Goal: Information Seeking & Learning: Get advice/opinions

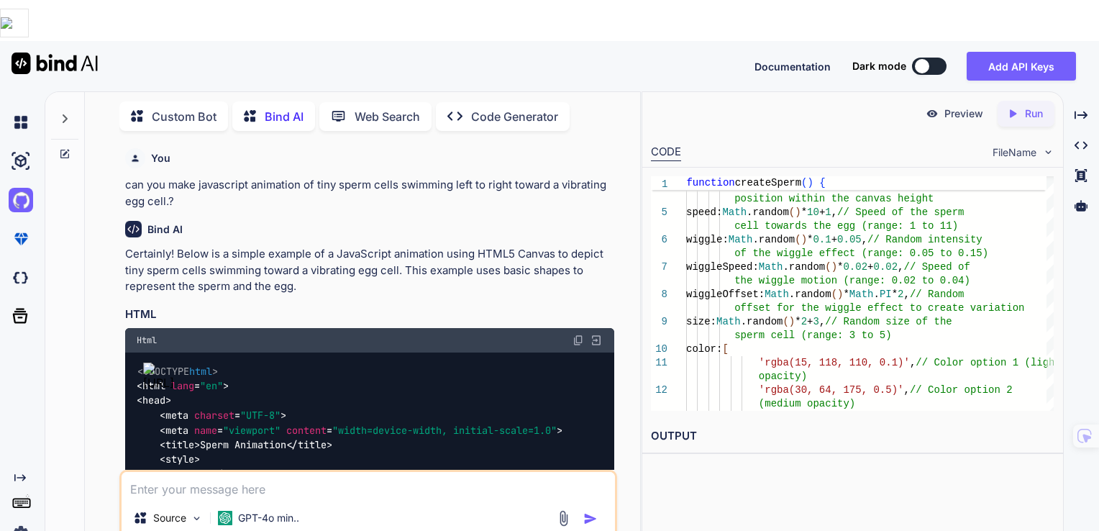
scroll to position [13, 0]
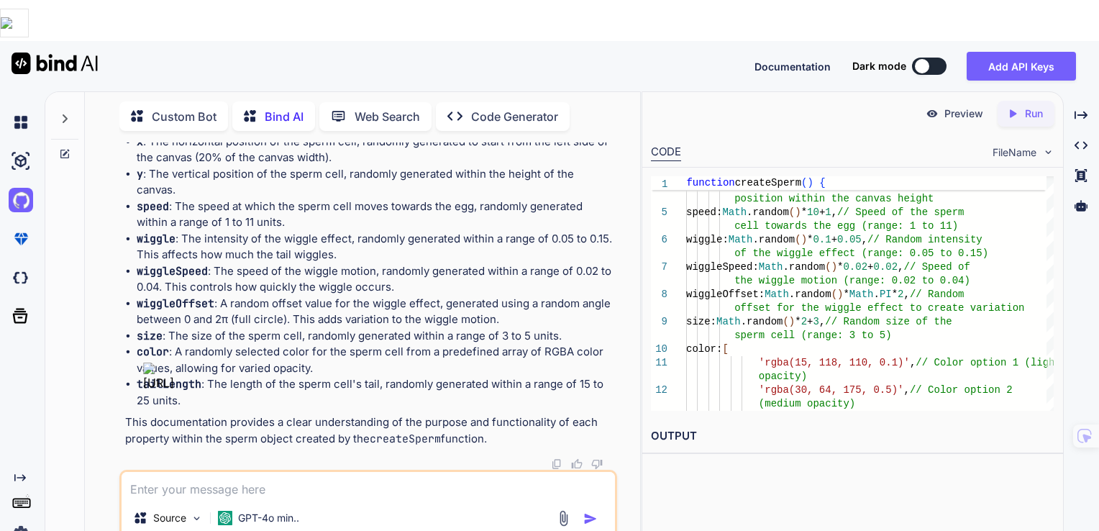
click at [316, 472] on textarea at bounding box center [369, 485] width 494 height 26
paste textarea "function drawSperm(sperm) { const headSize = sperm.size; const tailLength = spe…"
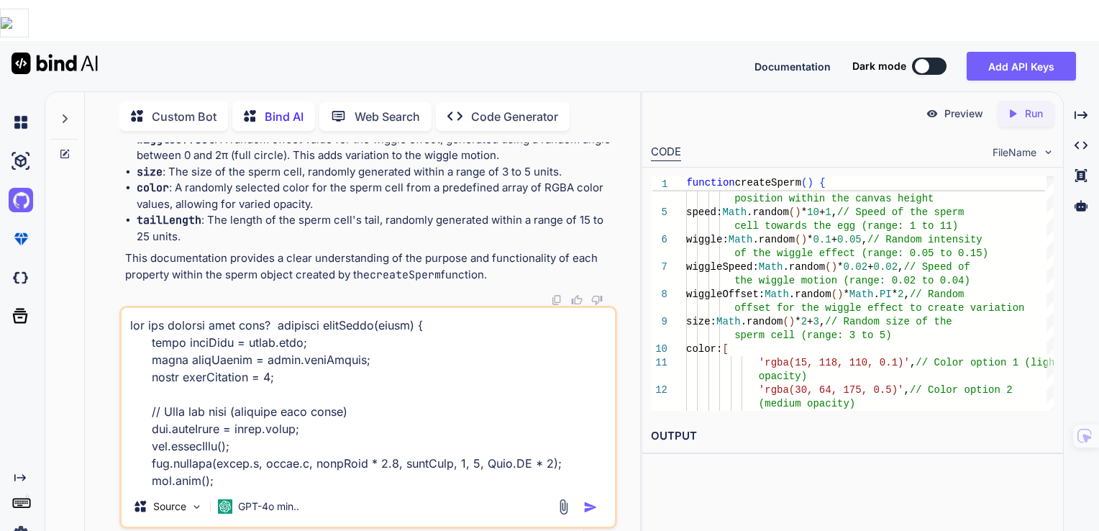
scroll to position [485, 0]
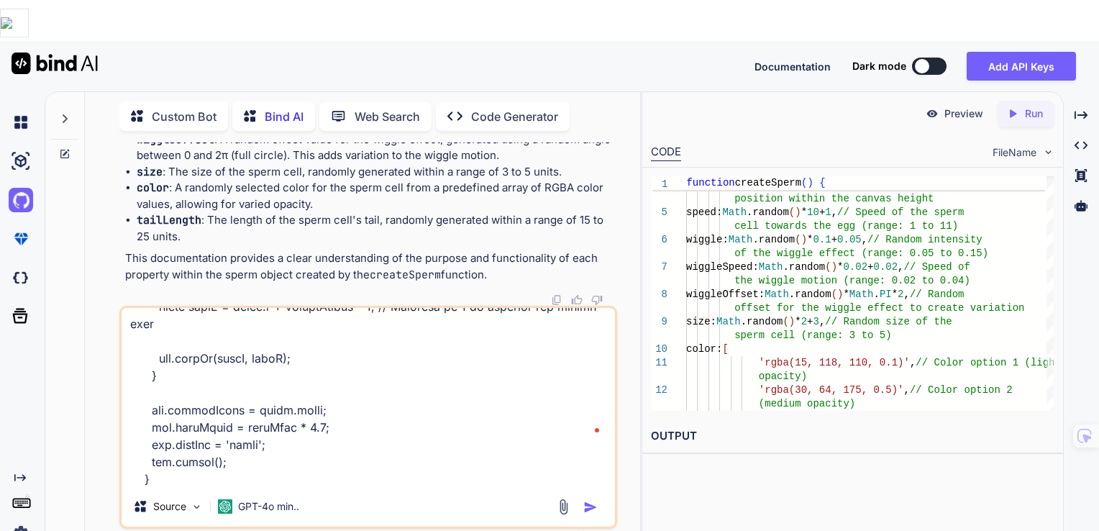
type textarea "can you comment this code? function drawSperm(sperm) { const headSize = sperm.s…"
click at [587, 500] on img "button" at bounding box center [590, 507] width 14 height 14
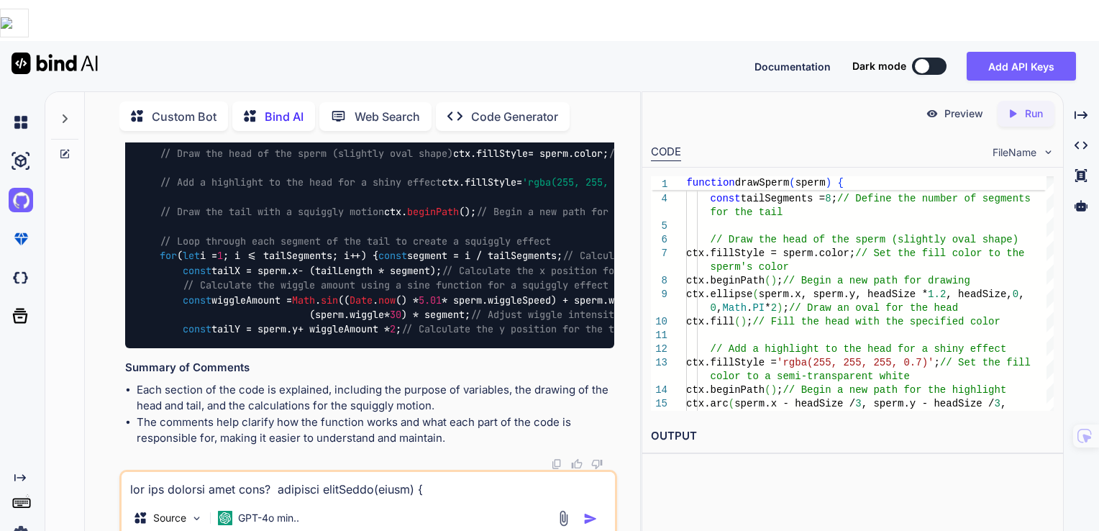
scroll to position [15209, 0]
click at [579, 69] on img at bounding box center [578, 64] width 12 height 12
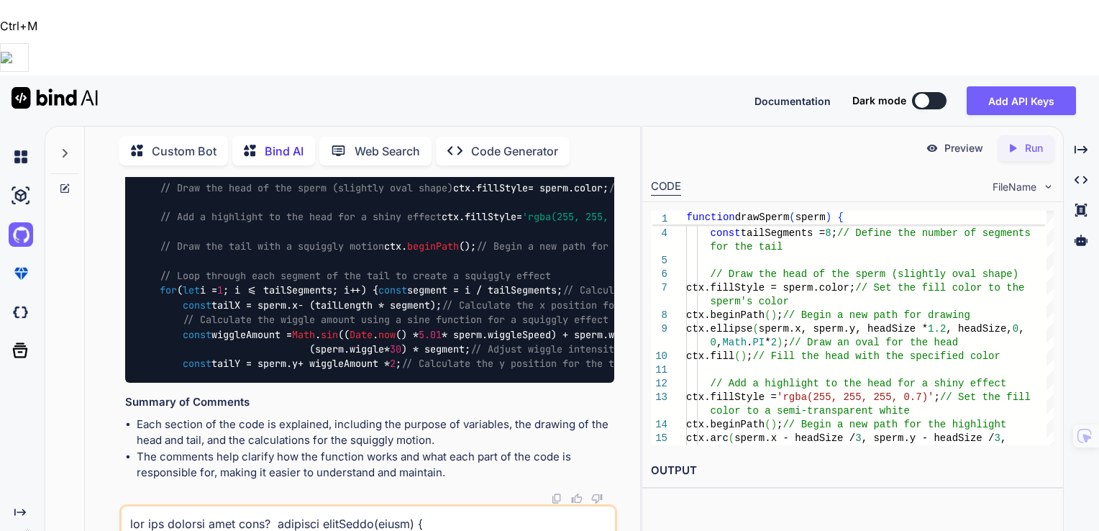
drag, startPoint x: 274, startPoint y: 147, endPoint x: 331, endPoint y: 326, distance: 187.9
copy p "function drawSperm(sperm) { const headSize = sperm.size; const tailLength = spe…"
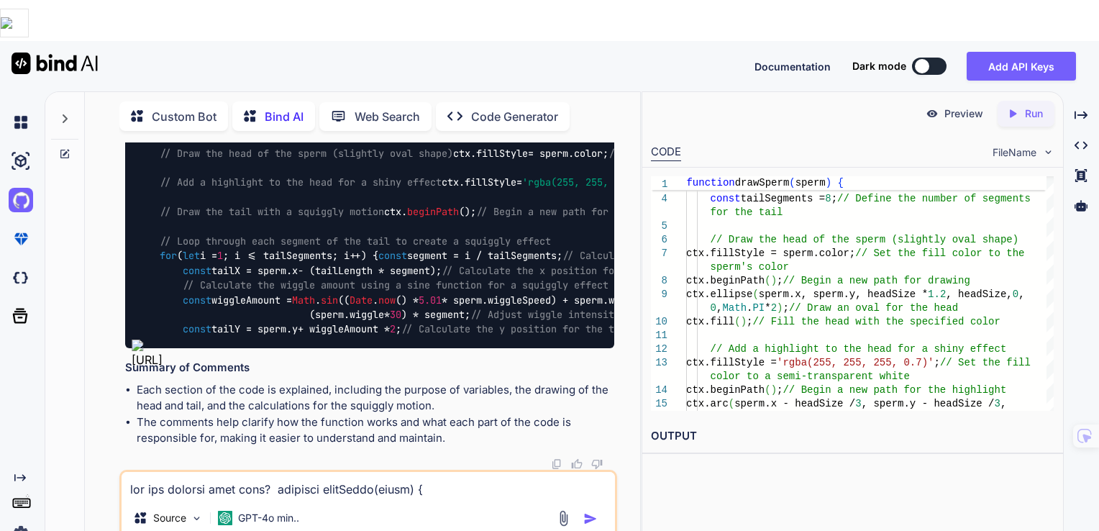
click at [1030, 106] on p "Run" at bounding box center [1034, 113] width 18 height 14
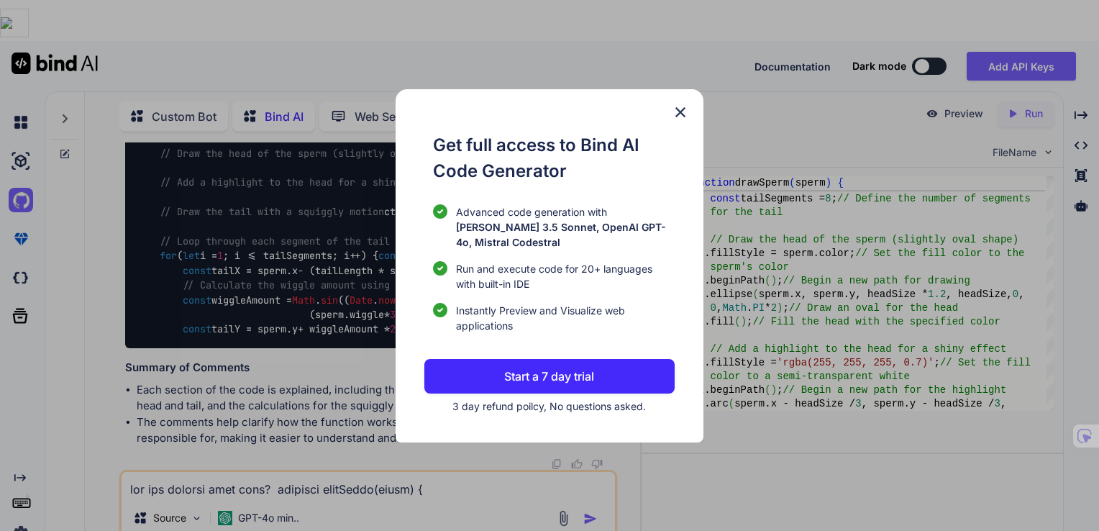
click at [679, 120] on img at bounding box center [680, 112] width 17 height 17
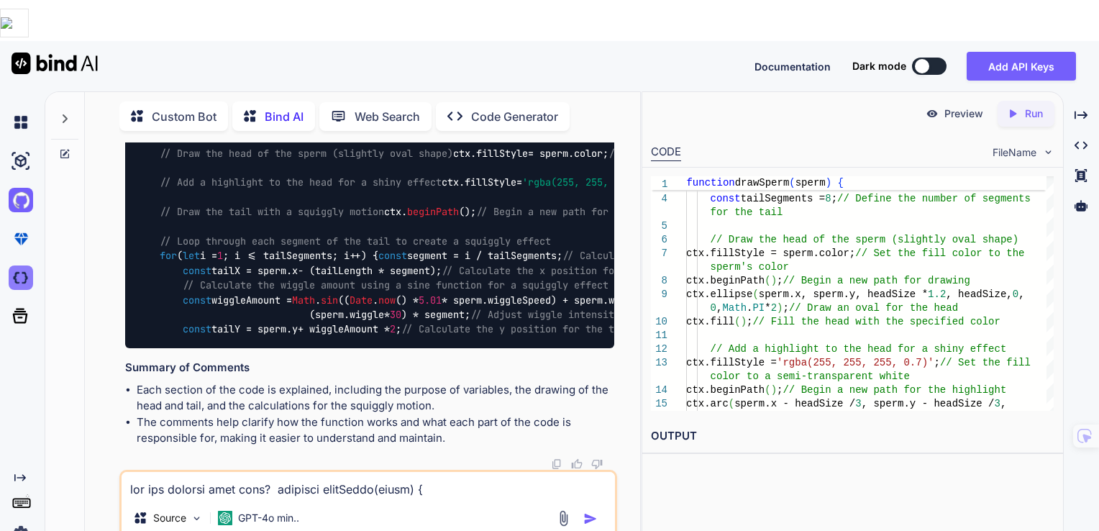
click at [16, 265] on img at bounding box center [21, 277] width 24 height 24
click at [19, 306] on icon at bounding box center [20, 316] width 20 height 20
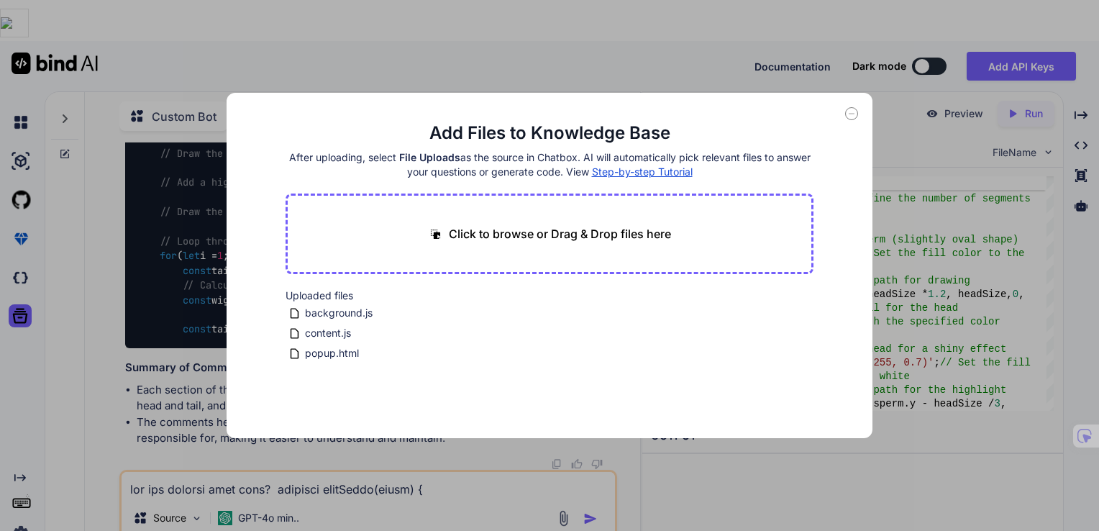
click at [846, 117] on icon at bounding box center [851, 113] width 13 height 13
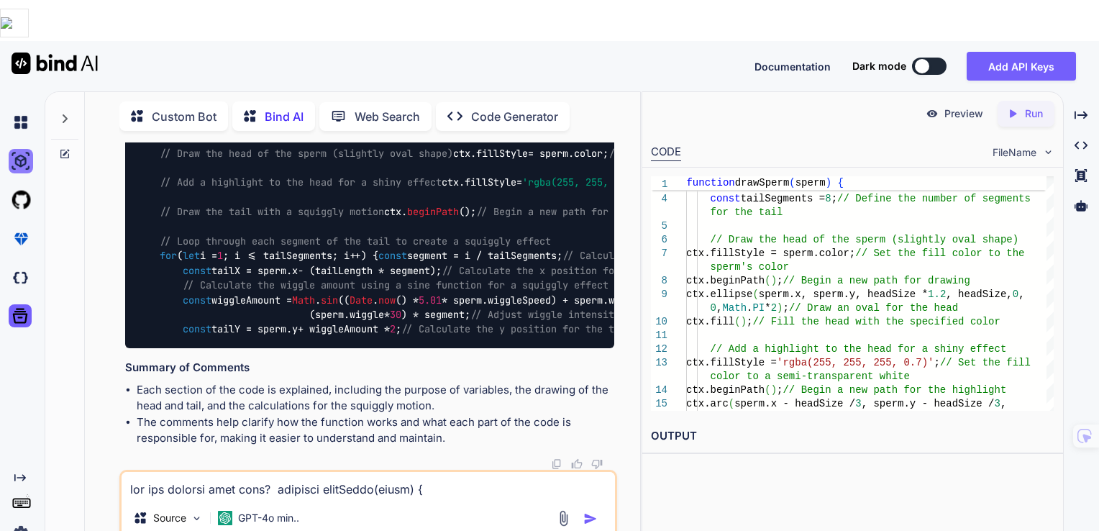
click at [28, 149] on img at bounding box center [21, 161] width 24 height 24
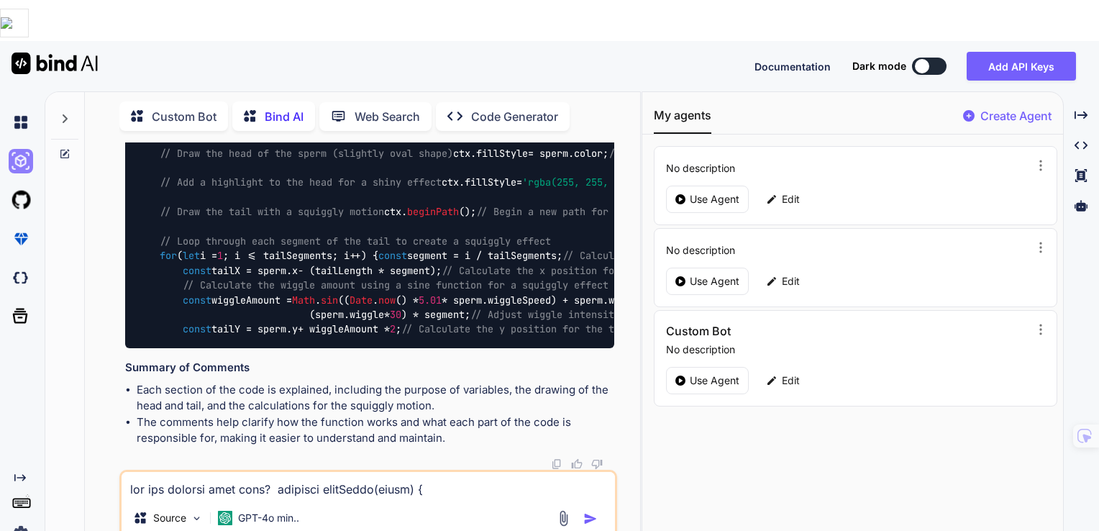
click at [28, 149] on img at bounding box center [21, 161] width 24 height 24
click at [31, 110] on img at bounding box center [21, 122] width 24 height 24
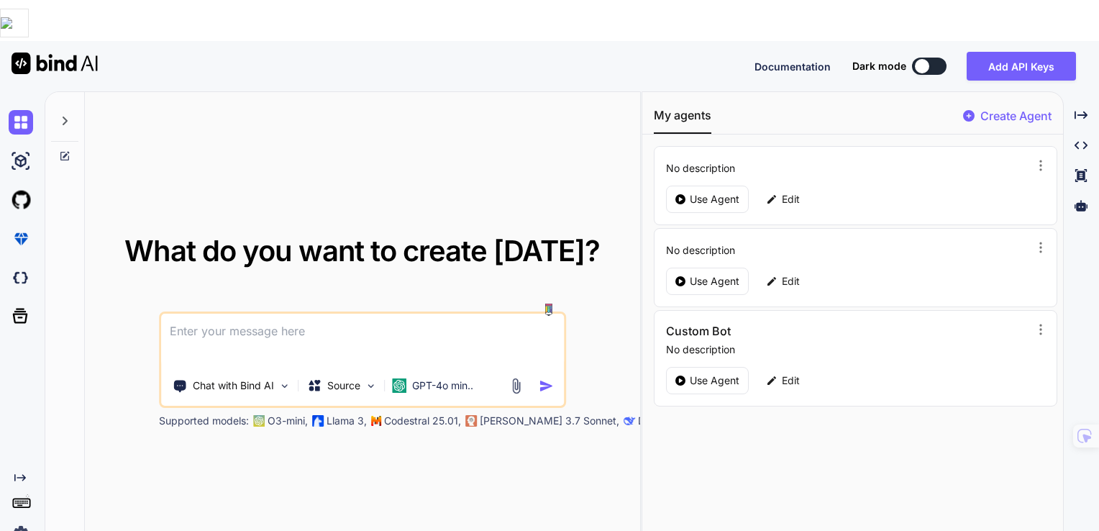
click at [430, 314] on textarea at bounding box center [362, 340] width 403 height 53
click at [24, 181] on div at bounding box center [24, 200] width 30 height 39
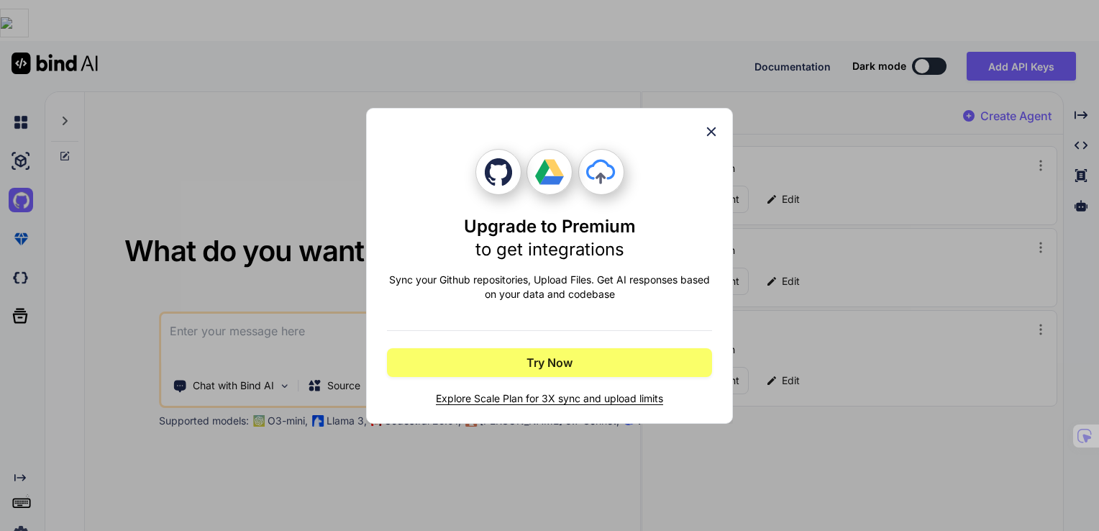
click at [708, 127] on icon at bounding box center [711, 132] width 16 height 16
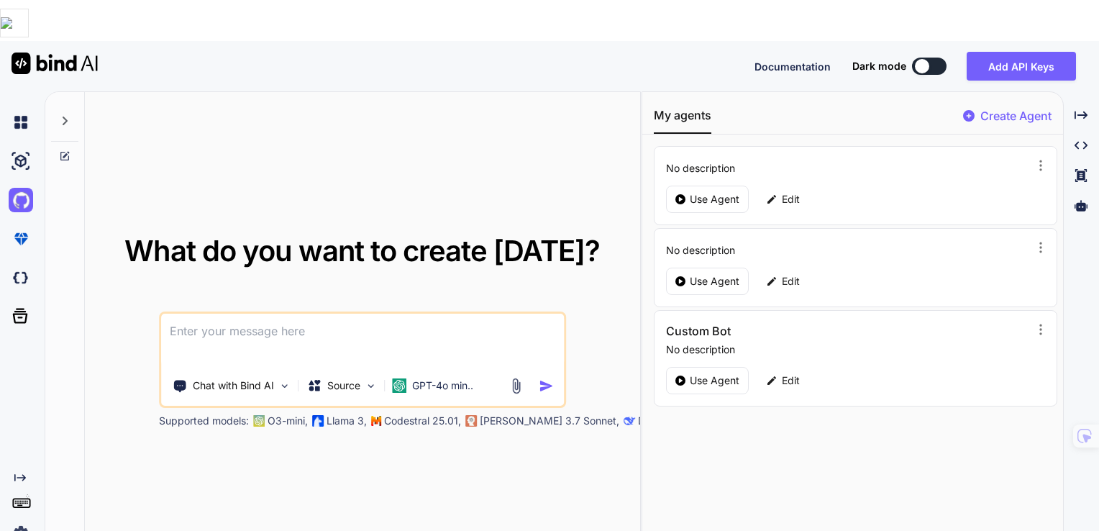
click at [52, 52] on img at bounding box center [55, 63] width 86 height 22
click at [22, 521] on img at bounding box center [21, 533] width 24 height 24
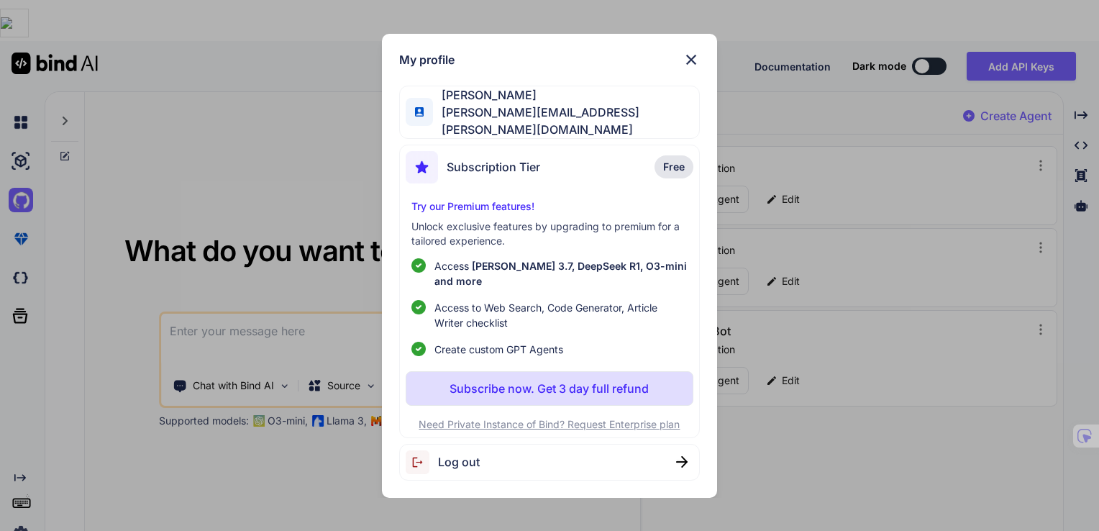
click at [445, 453] on span "Log out" at bounding box center [459, 461] width 42 height 17
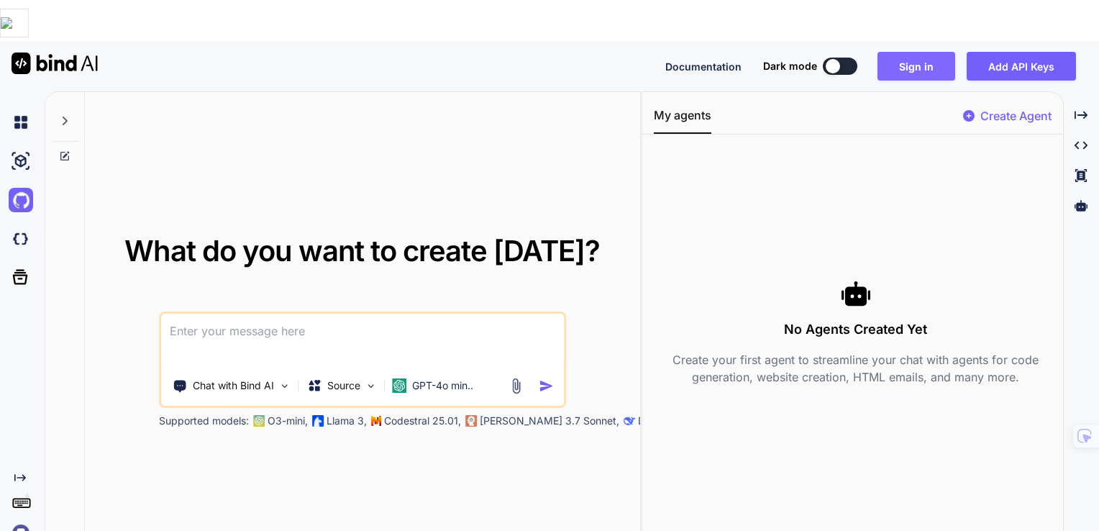
click at [915, 52] on button "Sign in" at bounding box center [916, 66] width 78 height 29
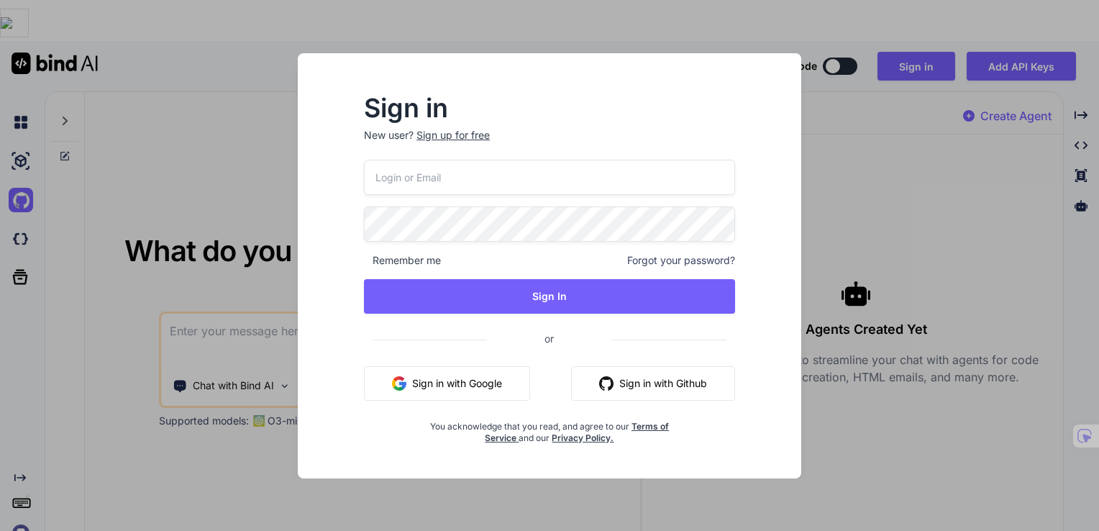
click at [512, 171] on input "email" at bounding box center [549, 177] width 371 height 35
type input "dennis.ference@gmail.com"
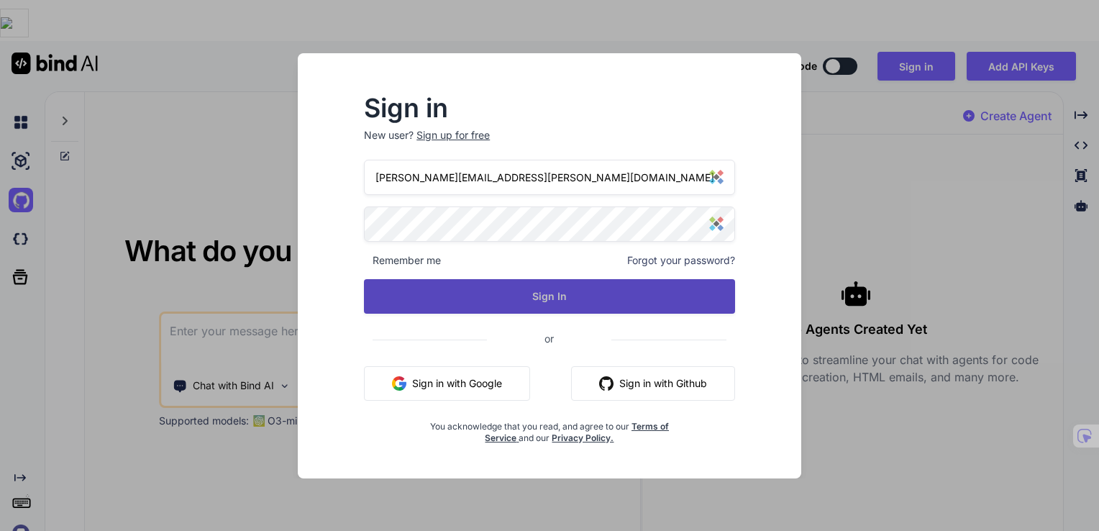
click at [564, 306] on button "Sign In" at bounding box center [549, 296] width 371 height 35
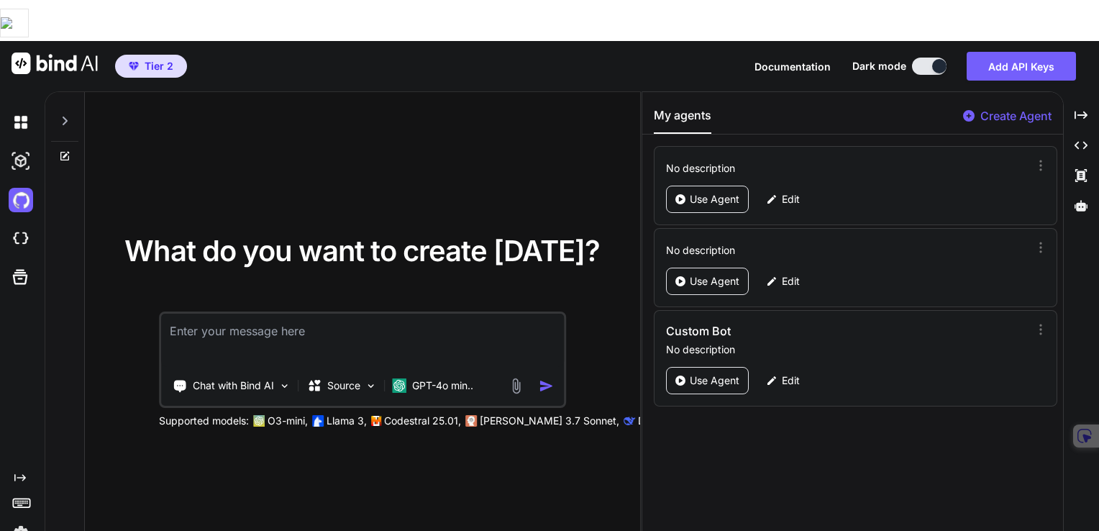
click at [23, 521] on img at bounding box center [21, 533] width 24 height 24
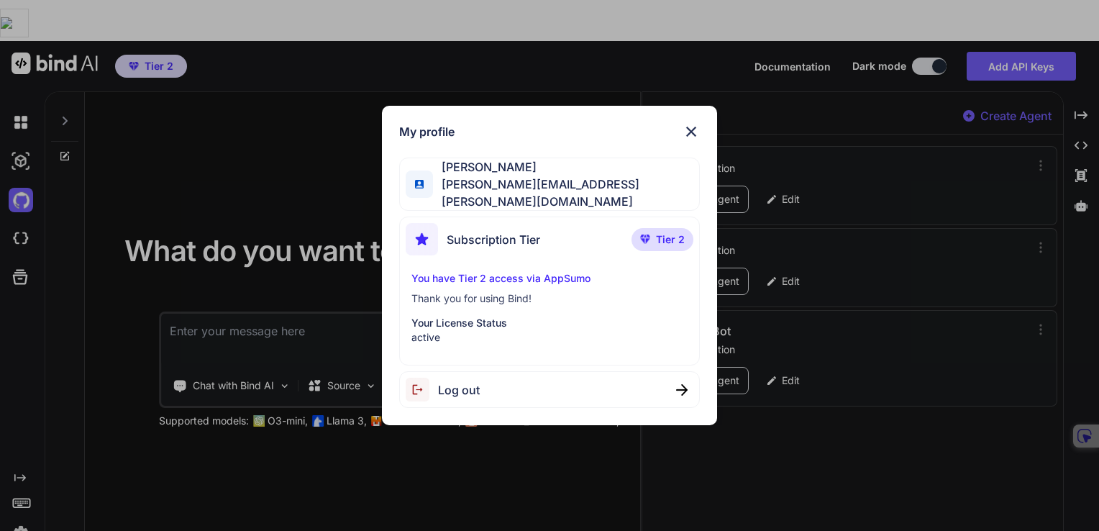
click at [689, 140] on img at bounding box center [690, 131] width 17 height 17
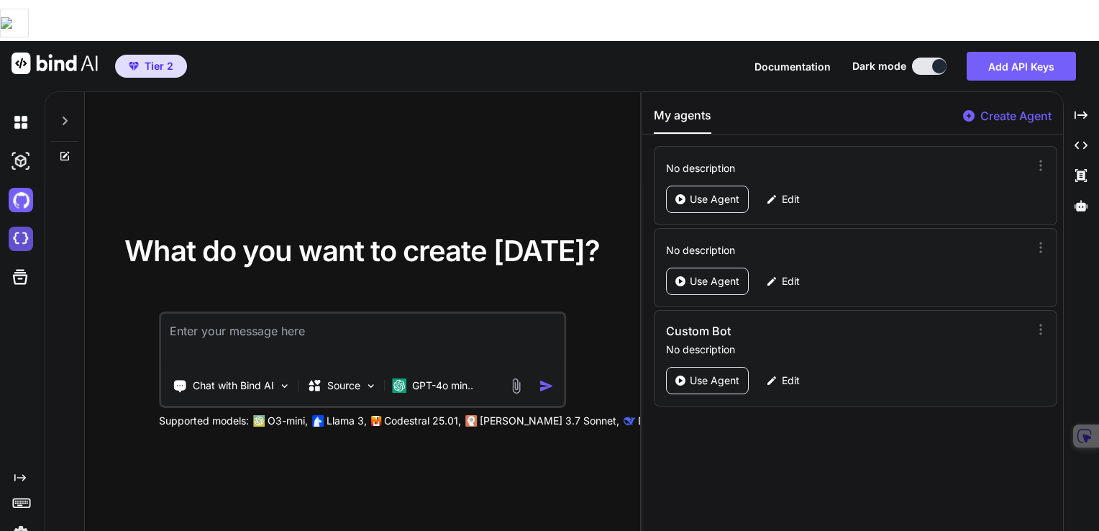
click at [24, 227] on img at bounding box center [21, 239] width 24 height 24
click at [22, 149] on img at bounding box center [21, 161] width 24 height 24
click at [19, 188] on img at bounding box center [21, 200] width 24 height 24
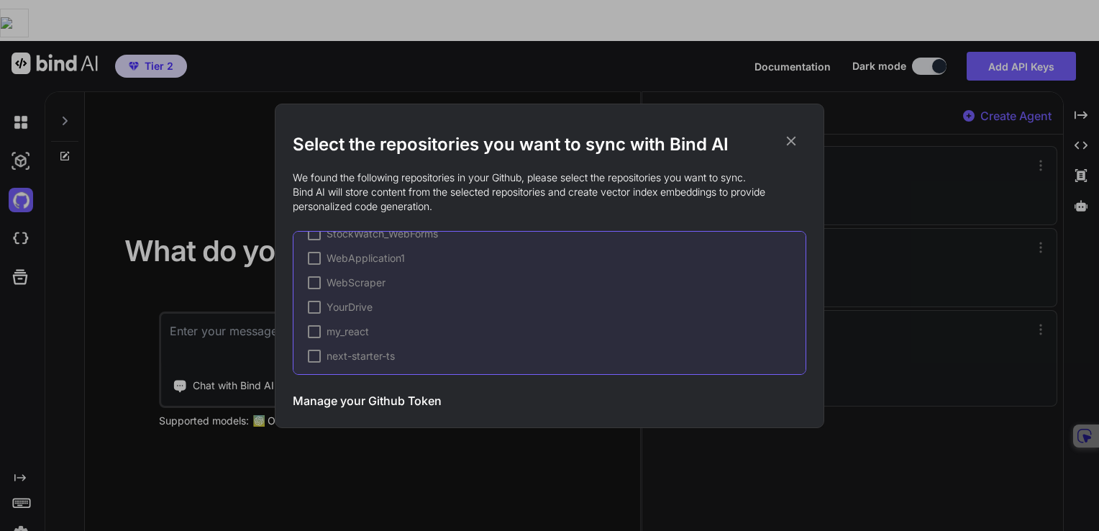
scroll to position [265, 0]
click at [791, 141] on icon at bounding box center [791, 140] width 9 height 9
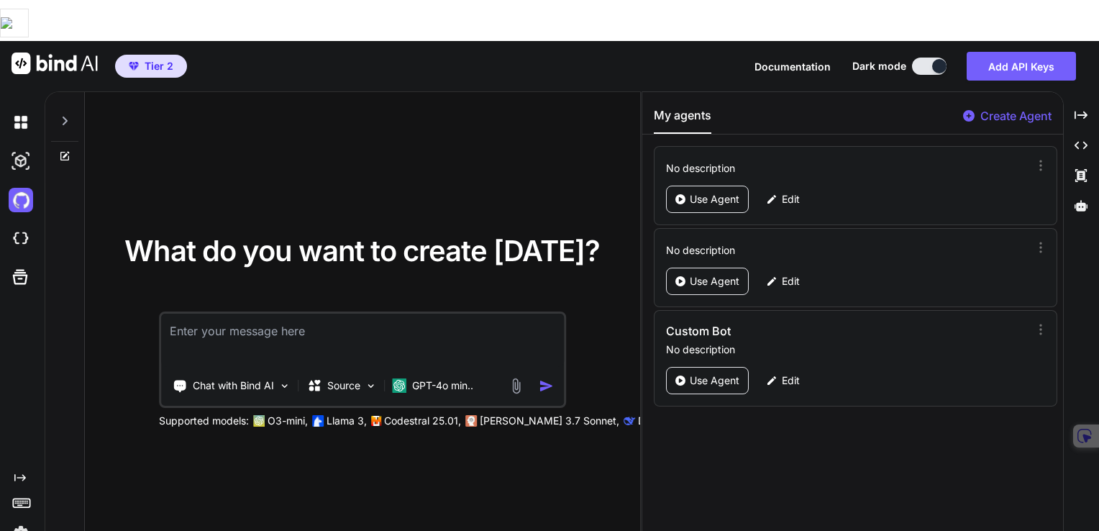
click at [918, 161] on p "No description" at bounding box center [847, 168] width 362 height 14
click at [1034, 158] on icon at bounding box center [1040, 165] width 14 height 14
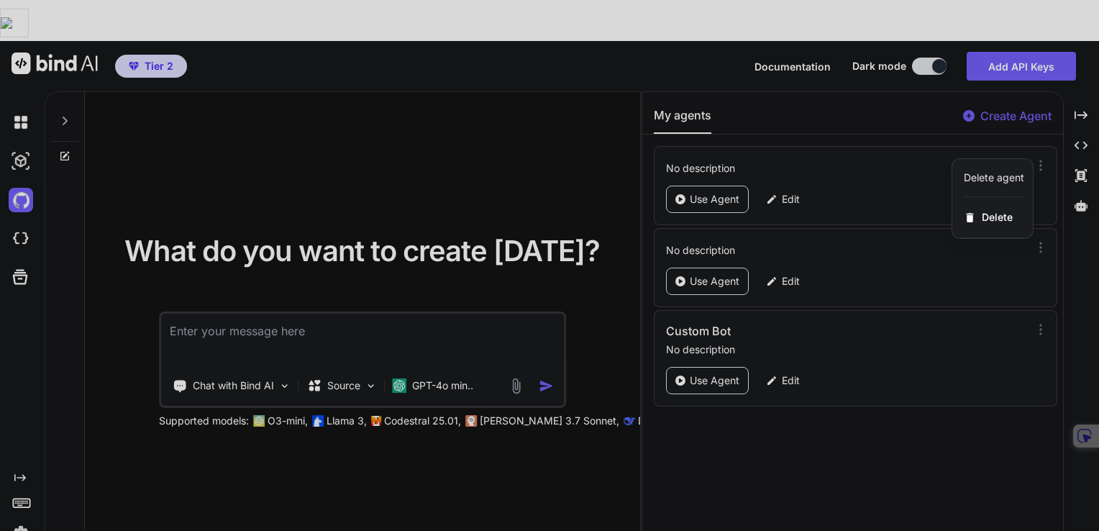
drag, startPoint x: 864, startPoint y: 425, endPoint x: 840, endPoint y: 427, distance: 24.5
click at [863, 426] on div at bounding box center [549, 265] width 1099 height 531
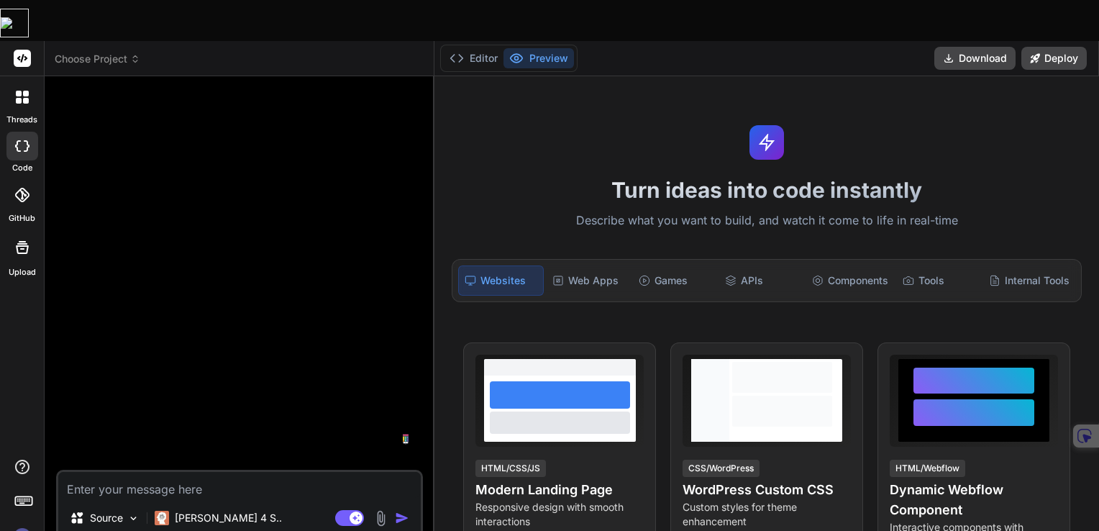
type textarea "x"
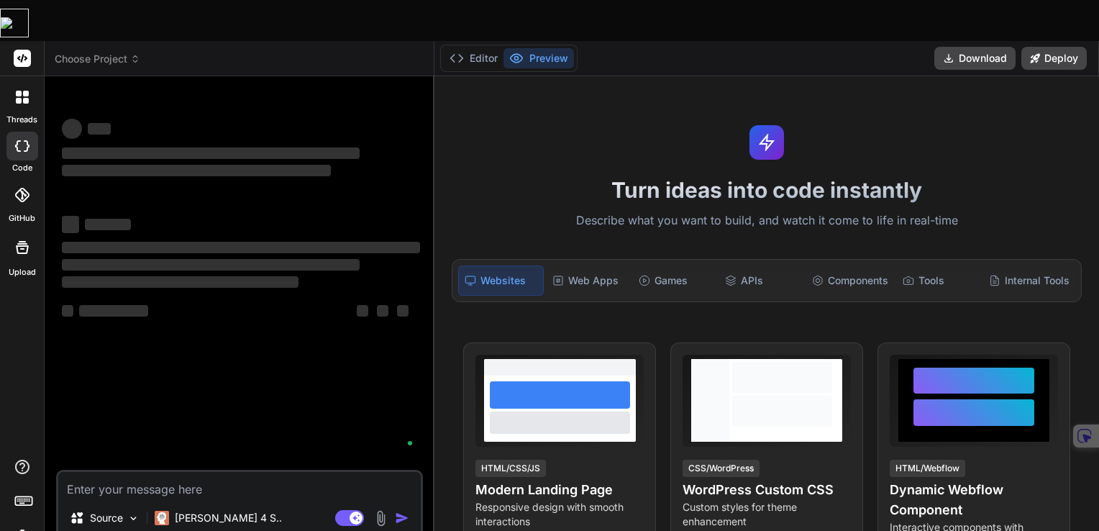
type textarea "x"
